Goal: Find specific page/section: Find specific page/section

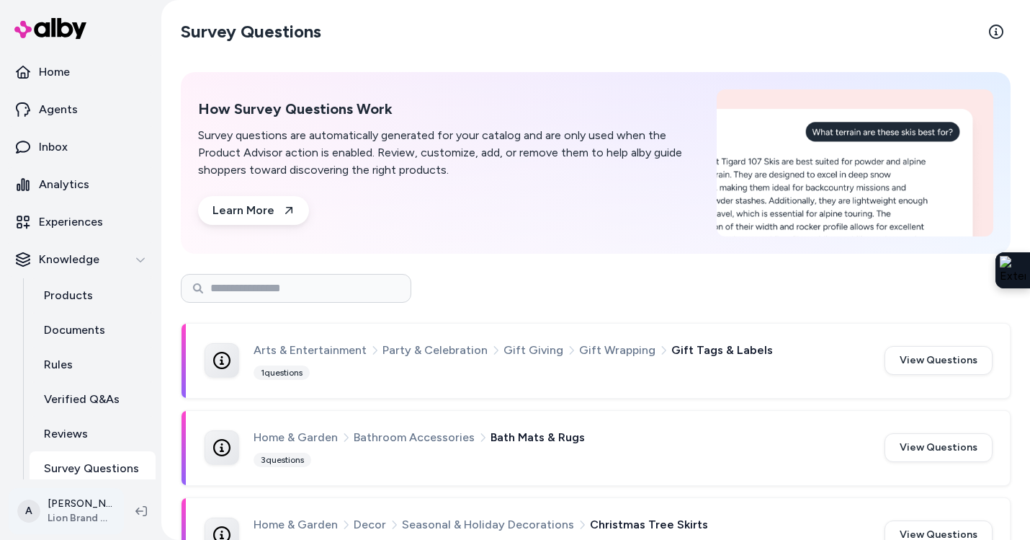
click at [109, 505] on html "Home Agents Inbox Analytics Experiences Knowledge Products Documents Rules Veri…" at bounding box center [515, 270] width 1030 height 540
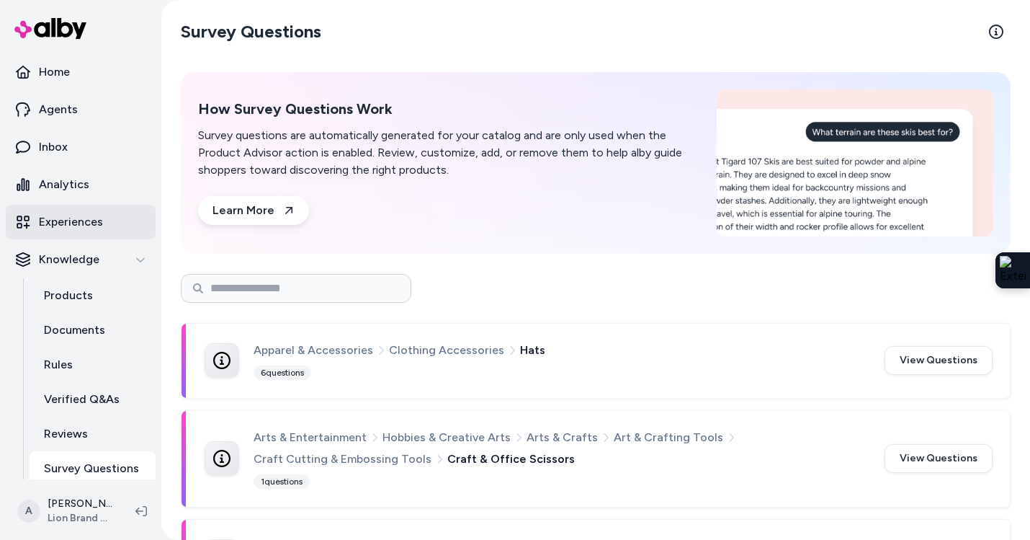
click at [88, 228] on p "Experiences" at bounding box center [71, 221] width 64 height 17
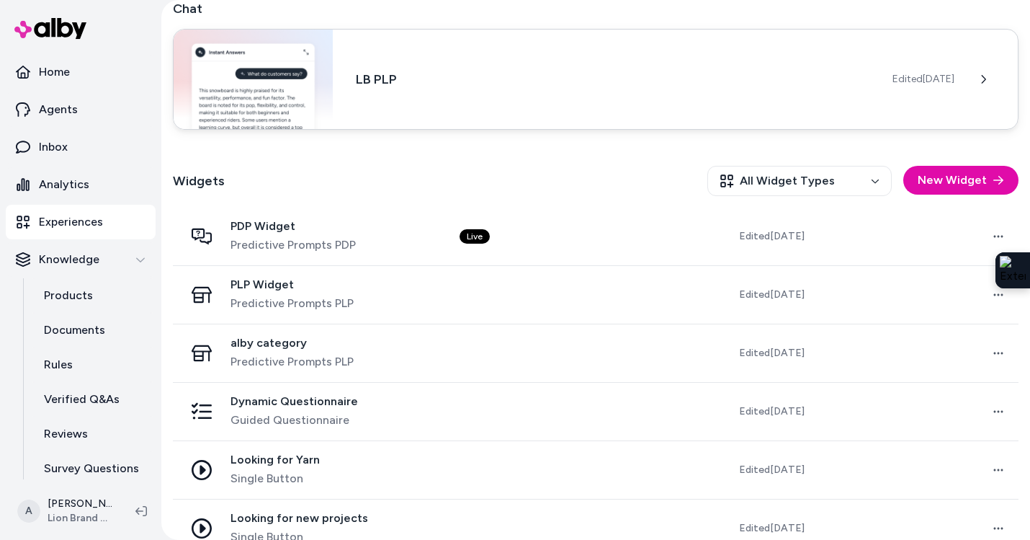
scroll to position [299, 0]
